Goal: Navigation & Orientation: Find specific page/section

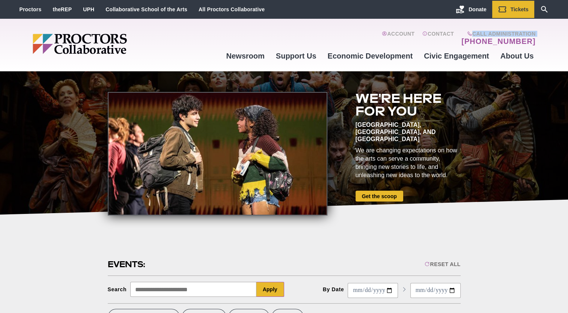
drag, startPoint x: 0, startPoint y: 0, endPoint x: 194, endPoint y: 26, distance: 195.5
click at [60, 8] on link "theREP" at bounding box center [62, 9] width 19 height 6
click at [90, 9] on link "UPH" at bounding box center [88, 9] width 11 height 6
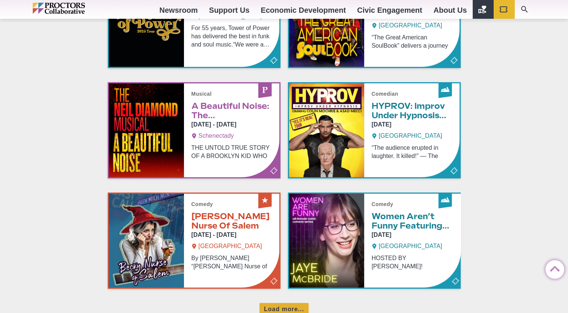
scroll to position [422, 0]
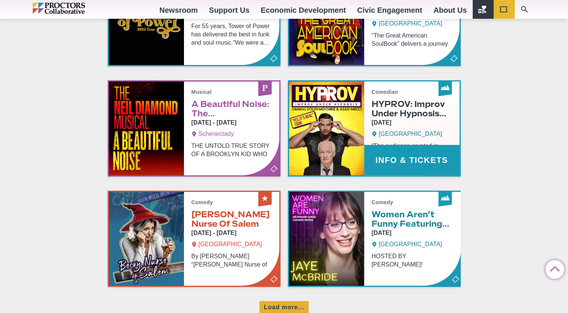
click at [426, 156] on link "Info & Tickets" at bounding box center [374, 128] width 170 height 94
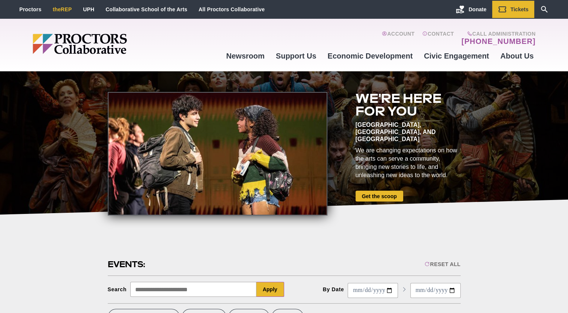
click at [60, 8] on link "theREP" at bounding box center [62, 9] width 19 height 6
